Goal: Transaction & Acquisition: Purchase product/service

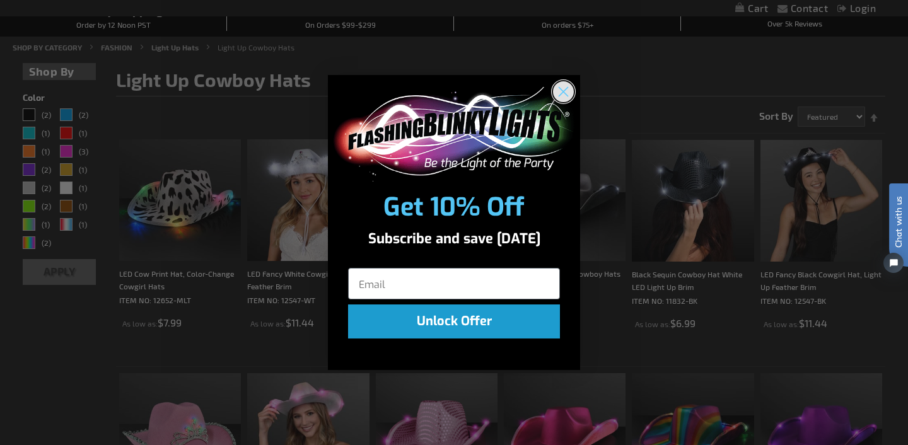
click at [565, 85] on circle "Close dialog" at bounding box center [563, 91] width 21 height 21
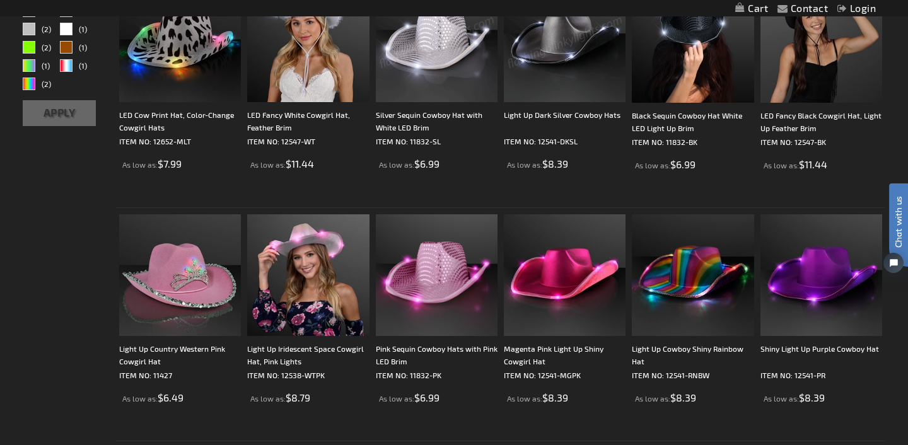
scroll to position [288, 0]
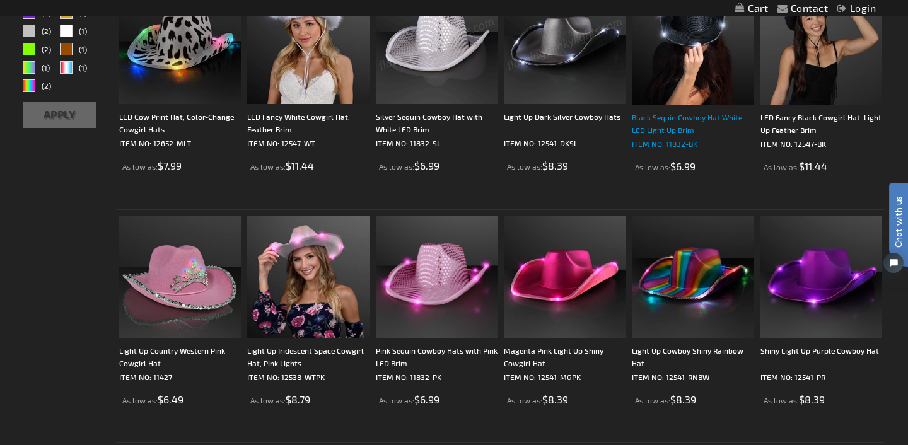
click at [660, 119] on div "Black Sequin Cowboy Hat White LED Light Up Brim" at bounding box center [693, 123] width 122 height 25
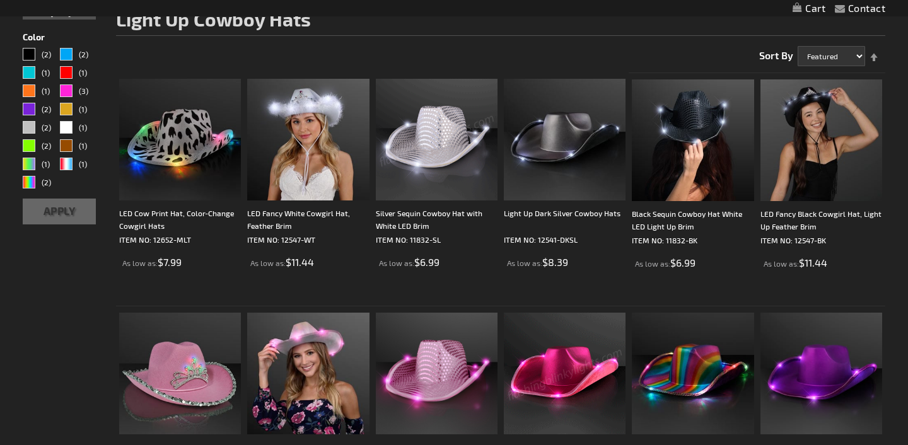
scroll to position [191, 0]
click at [547, 218] on div "Light Up Dark Silver Cowboy Hats" at bounding box center [565, 219] width 122 height 25
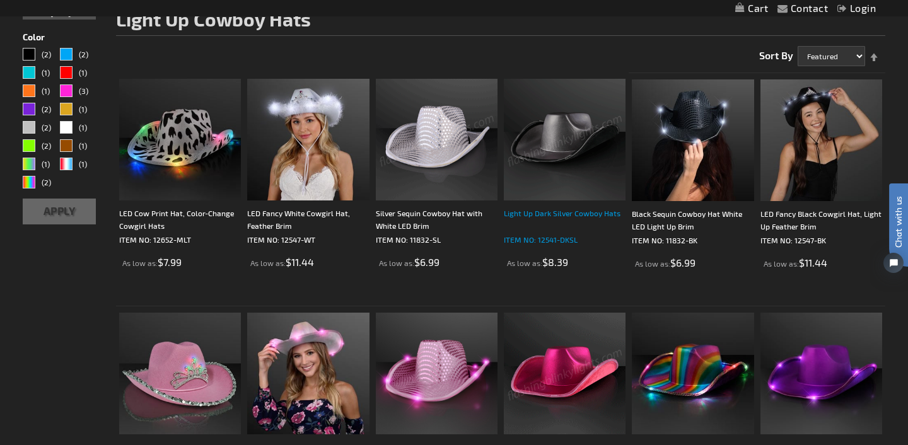
scroll to position [0, 0]
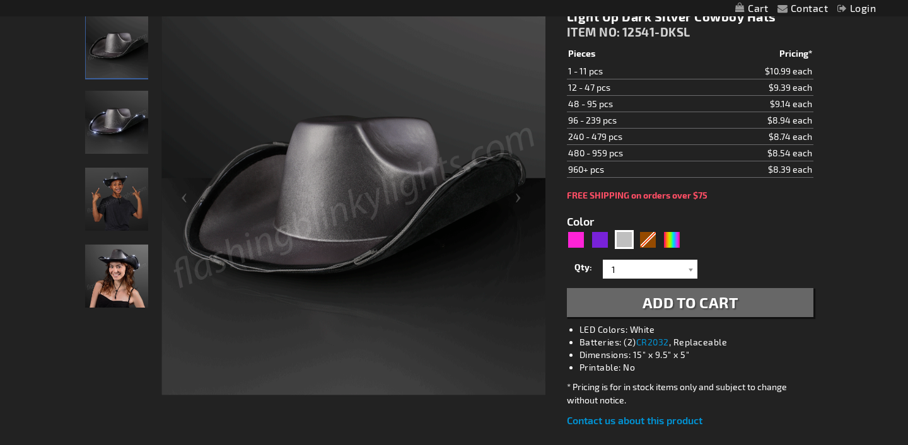
click at [132, 208] on img "Boy wearing Light Up Dark Silver Cowboy Hat" at bounding box center [116, 199] width 63 height 63
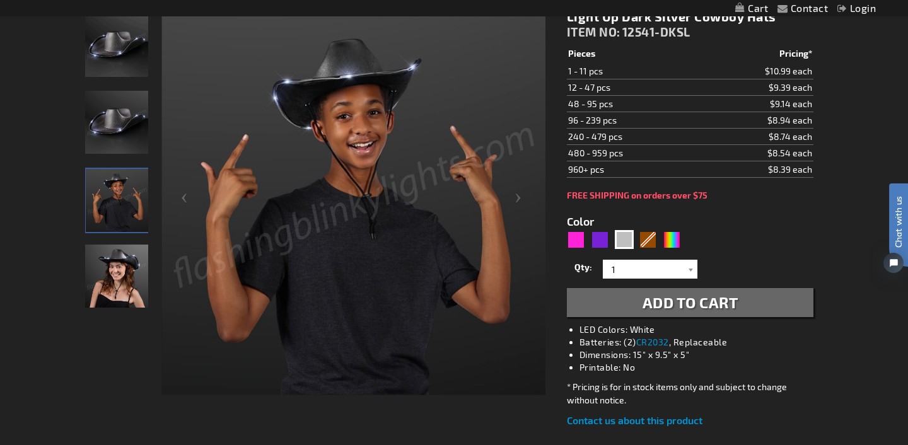
click at [124, 277] on img "Woman wearing Light Up Dark Silver Cowboy Hat" at bounding box center [116, 276] width 63 height 63
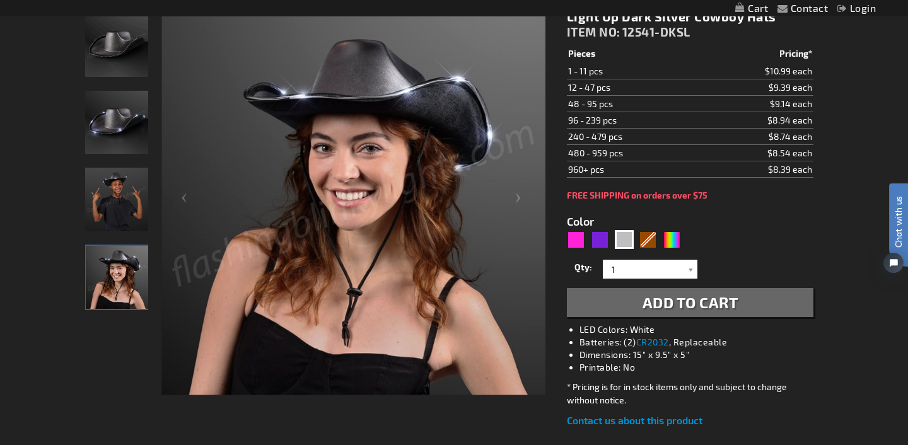
click at [124, 131] on img "Light Up Dark Silver Cowboy Hat" at bounding box center [116, 122] width 63 height 63
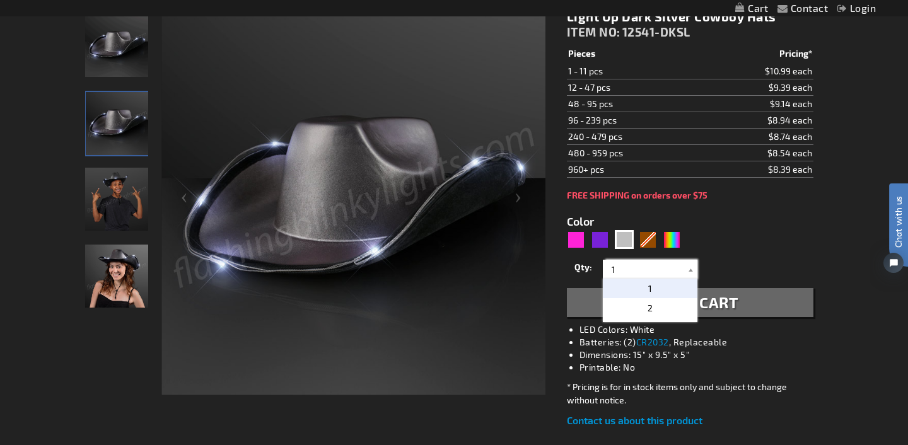
click at [672, 267] on input "1" at bounding box center [651, 269] width 91 height 19
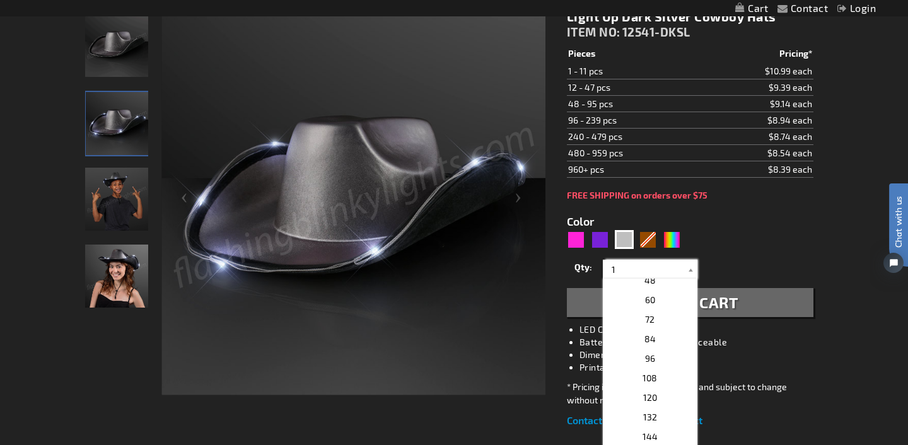
scroll to position [329, 0]
click at [662, 332] on p "108" at bounding box center [650, 331] width 95 height 20
type input "108"
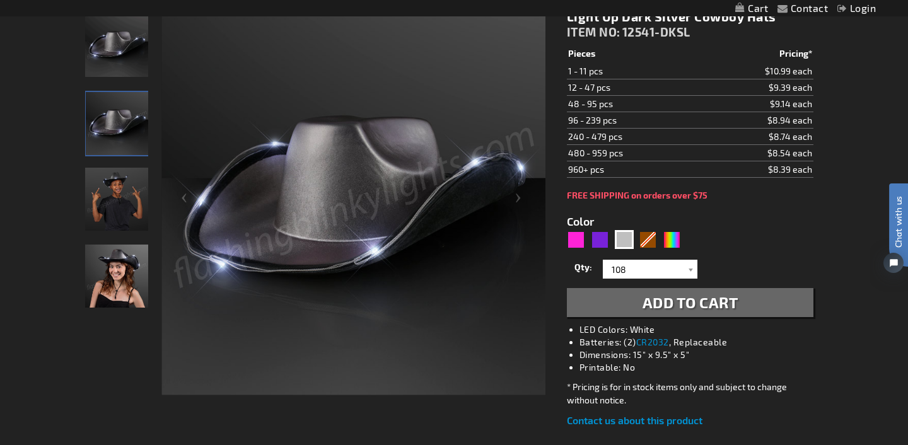
click at [684, 302] on span "Add to Cart" at bounding box center [691, 302] width 96 height 18
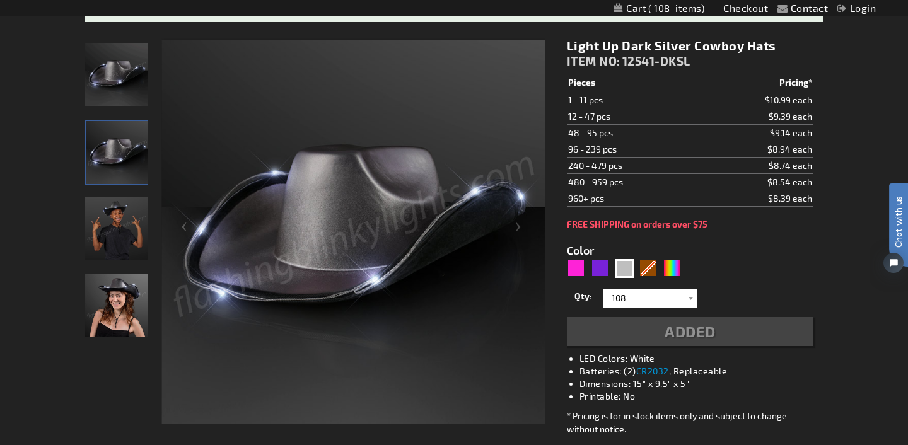
scroll to position [216, 0]
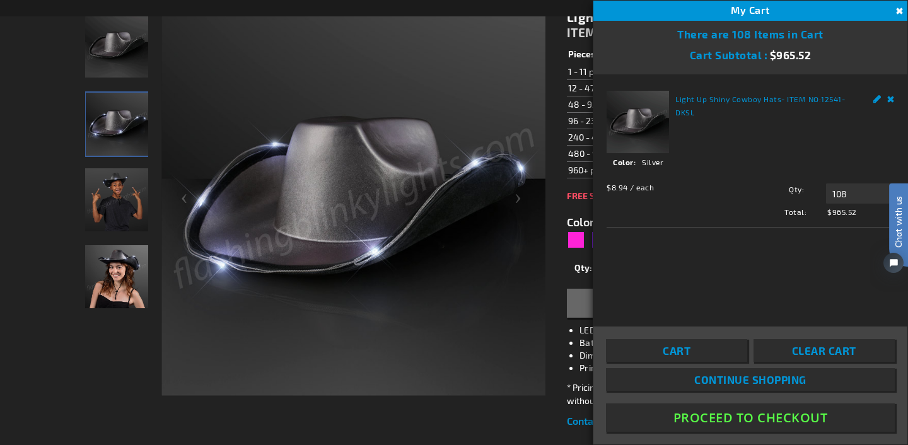
click at [903, 15] on button "Close" at bounding box center [898, 11] width 14 height 14
